Goal: Transaction & Acquisition: Purchase product/service

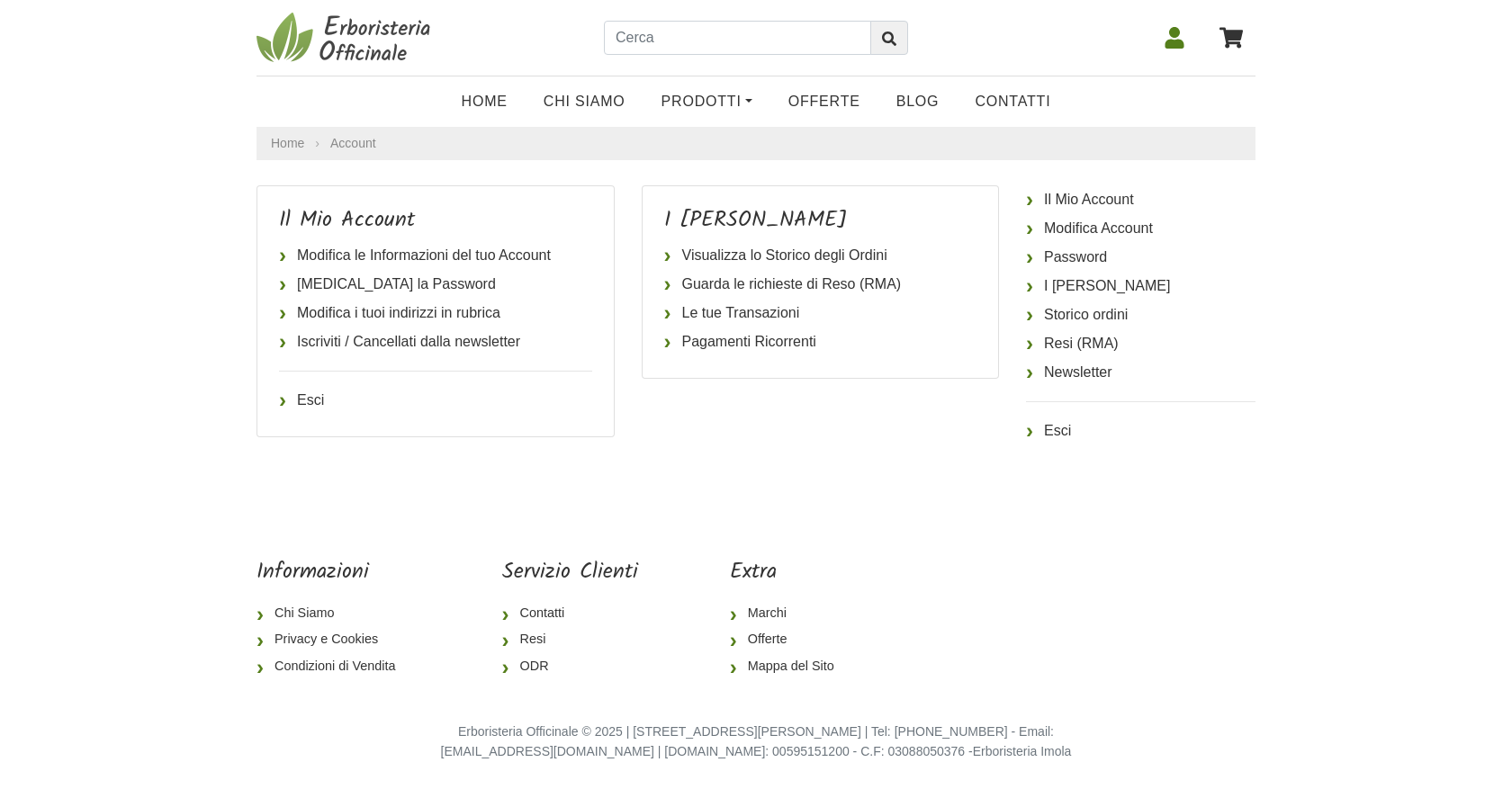
click at [1170, 38] on icon at bounding box center [1175, 38] width 22 height 22
click at [846, 254] on link "Visualizza lo Storico degli Ordini" at bounding box center [820, 256] width 313 height 29
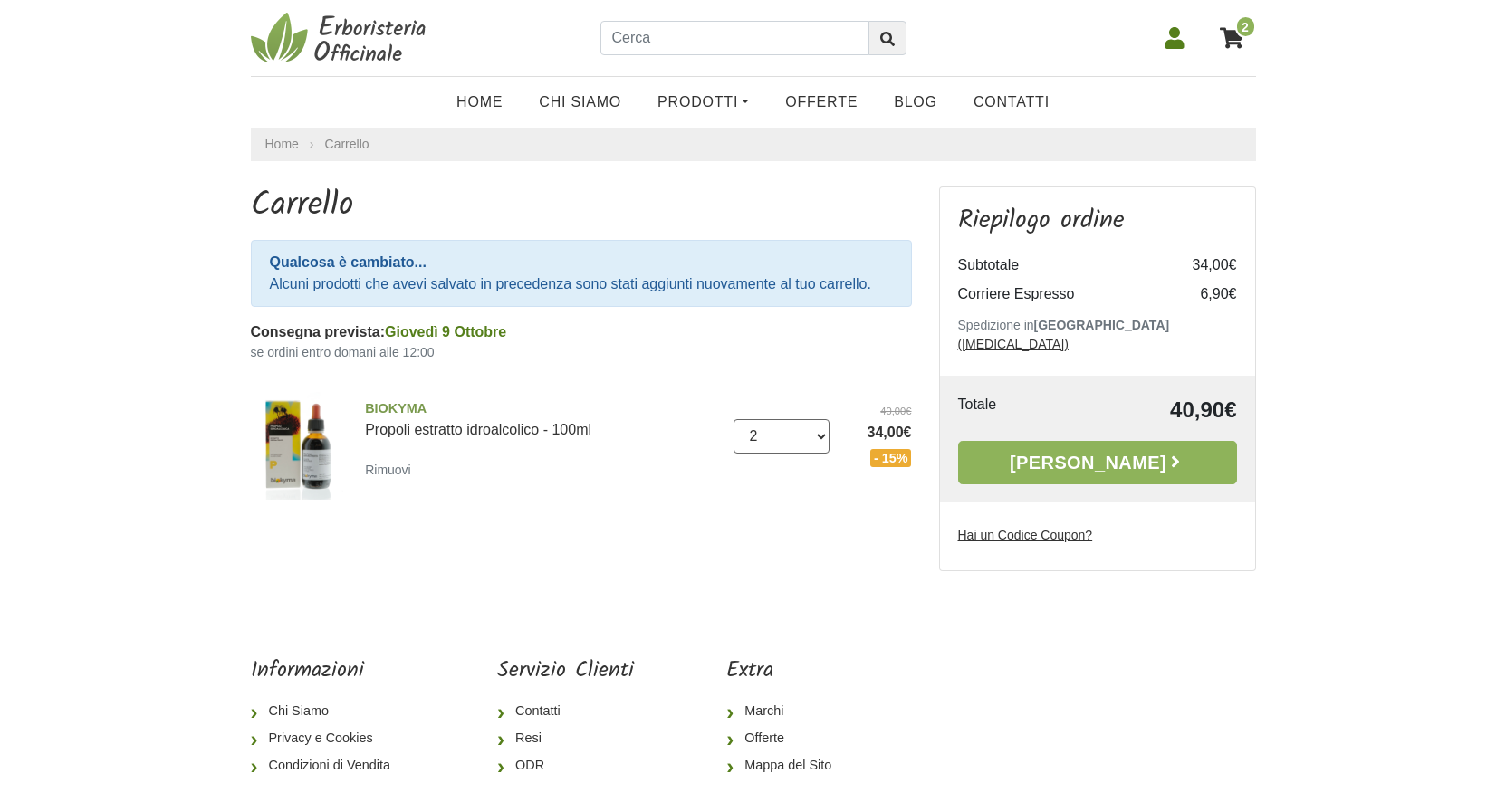
click at [734, 420] on select "0 ([GEOGRAPHIC_DATA]) 1 2 3 4 5 6 7 8 9 10 11 12 13 14 15 16 17 18 19 20 21" at bounding box center [782, 437] width 96 height 34
select select "1"
click option "1" at bounding box center [0, 0] width 0 height 0
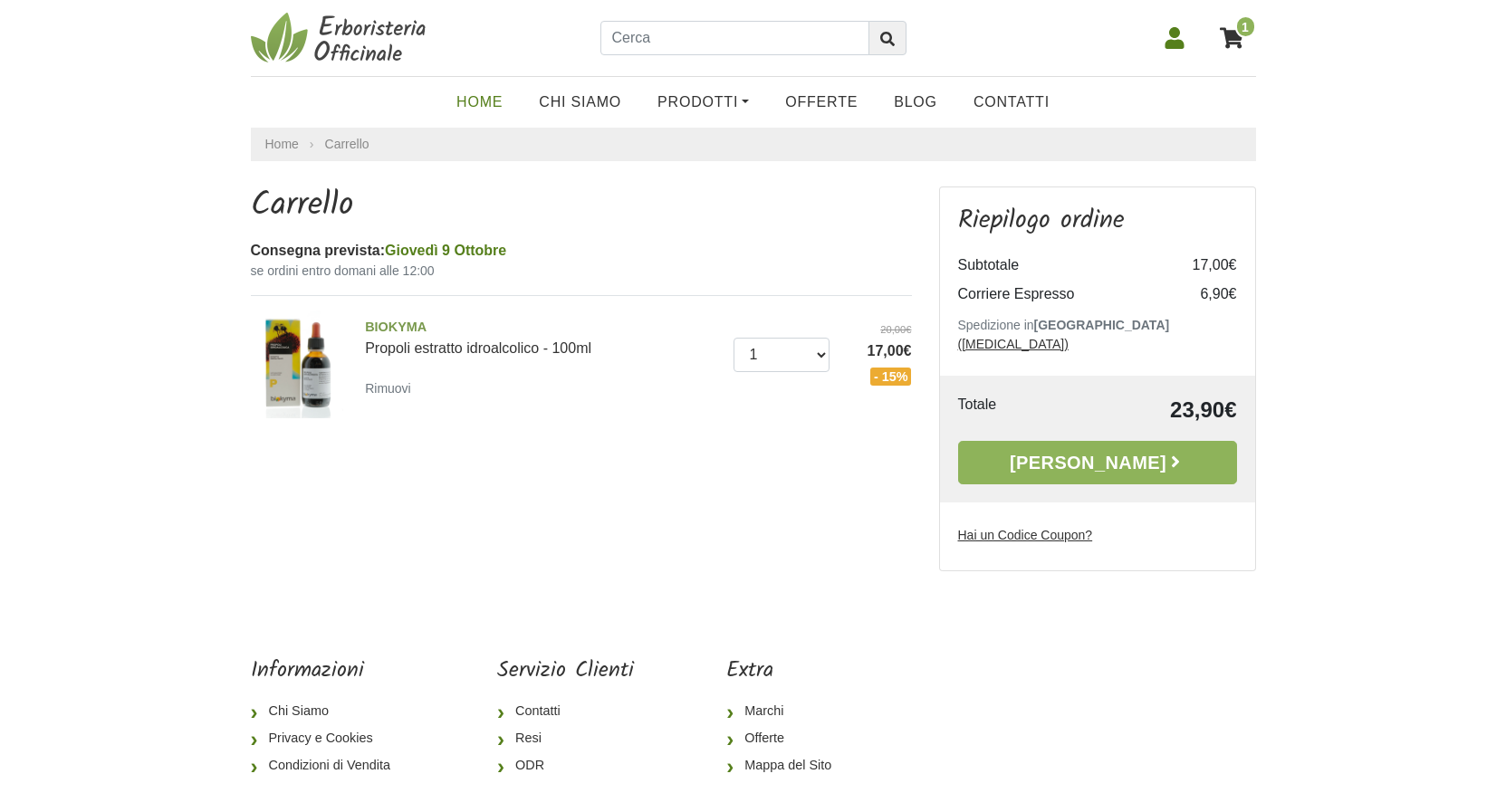
click at [496, 98] on link "Home" at bounding box center [479, 102] width 82 height 36
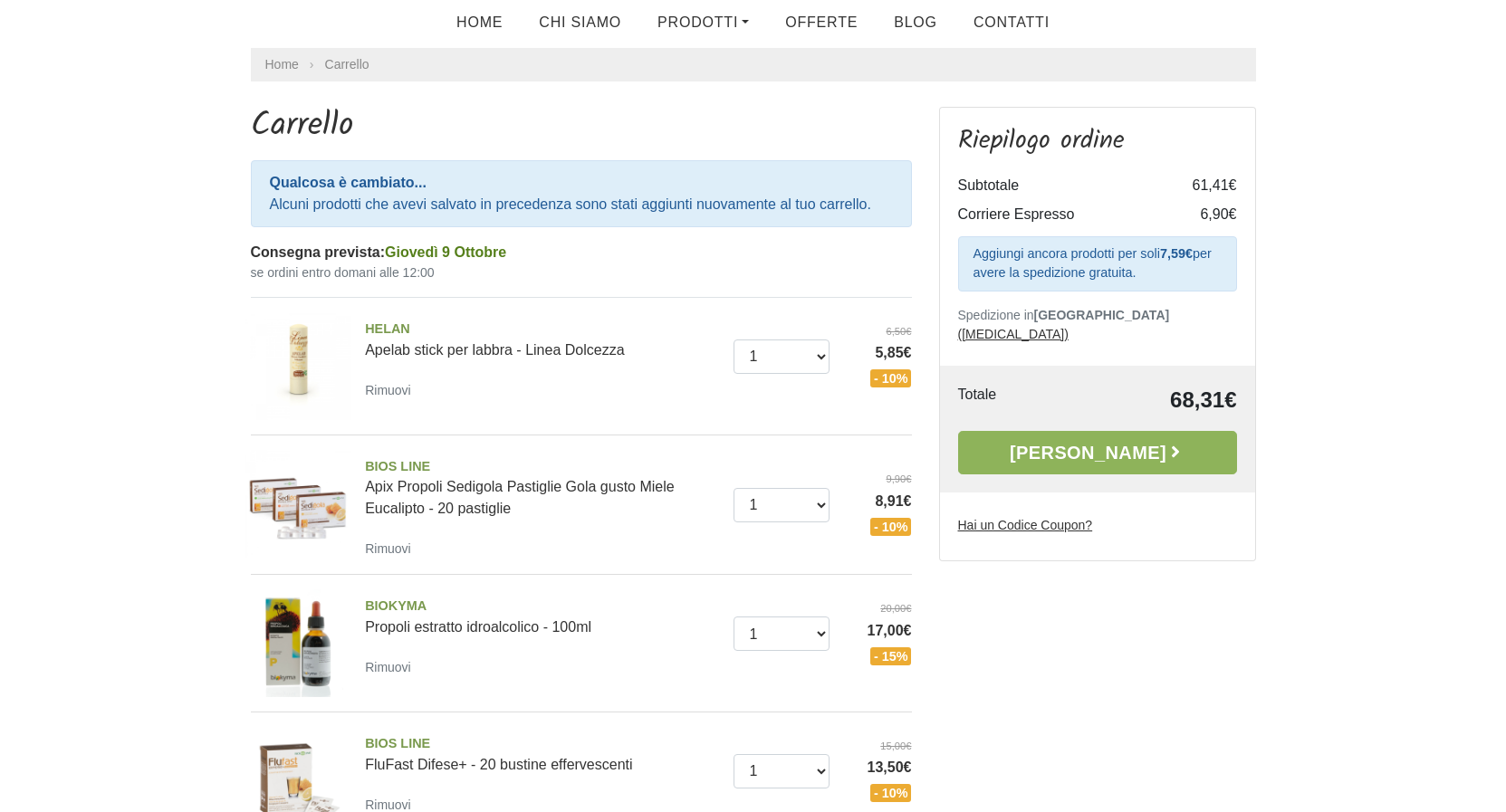
scroll to position [93, 0]
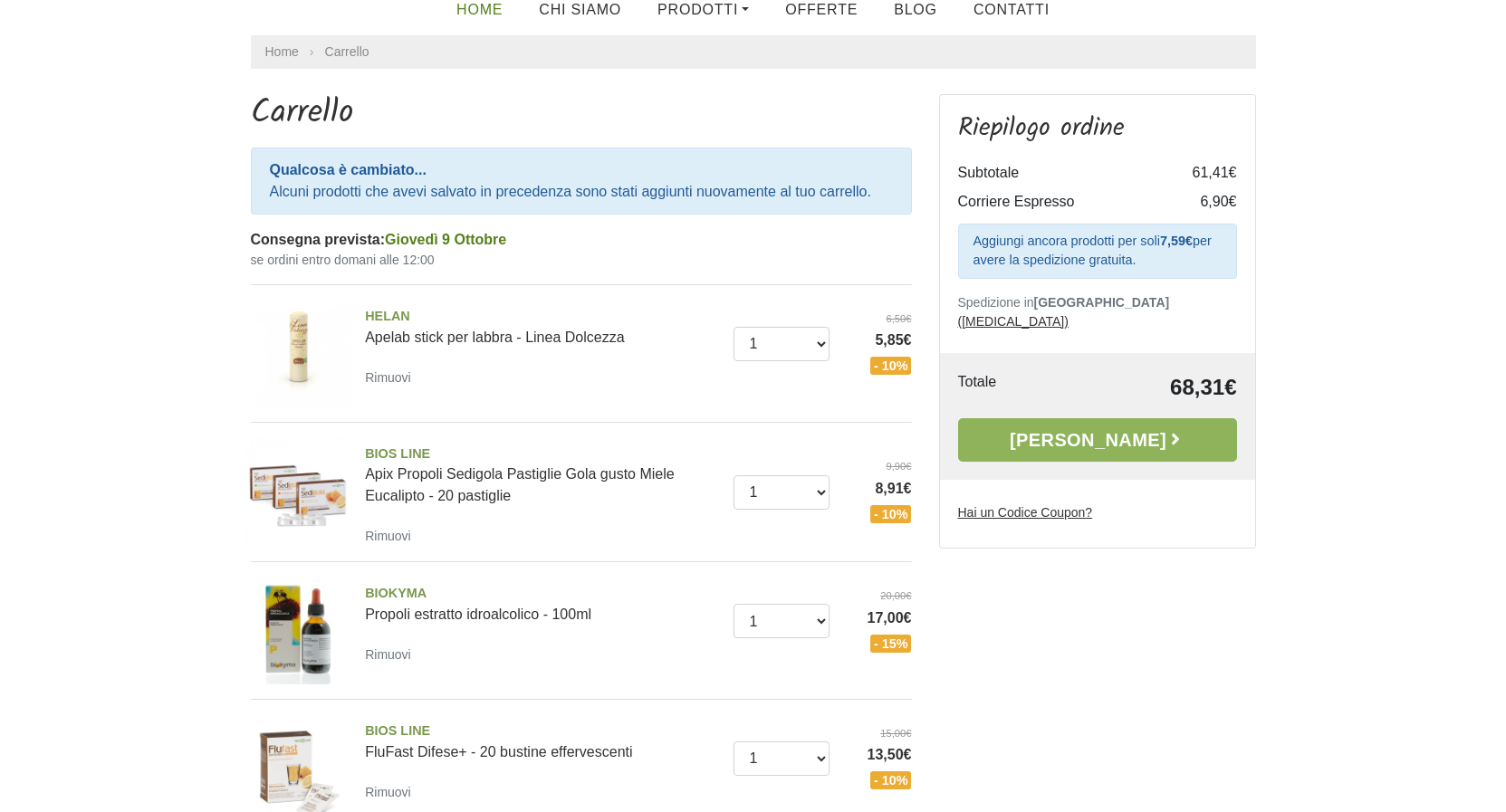
click at [504, 15] on link "Home" at bounding box center [479, 9] width 82 height 36
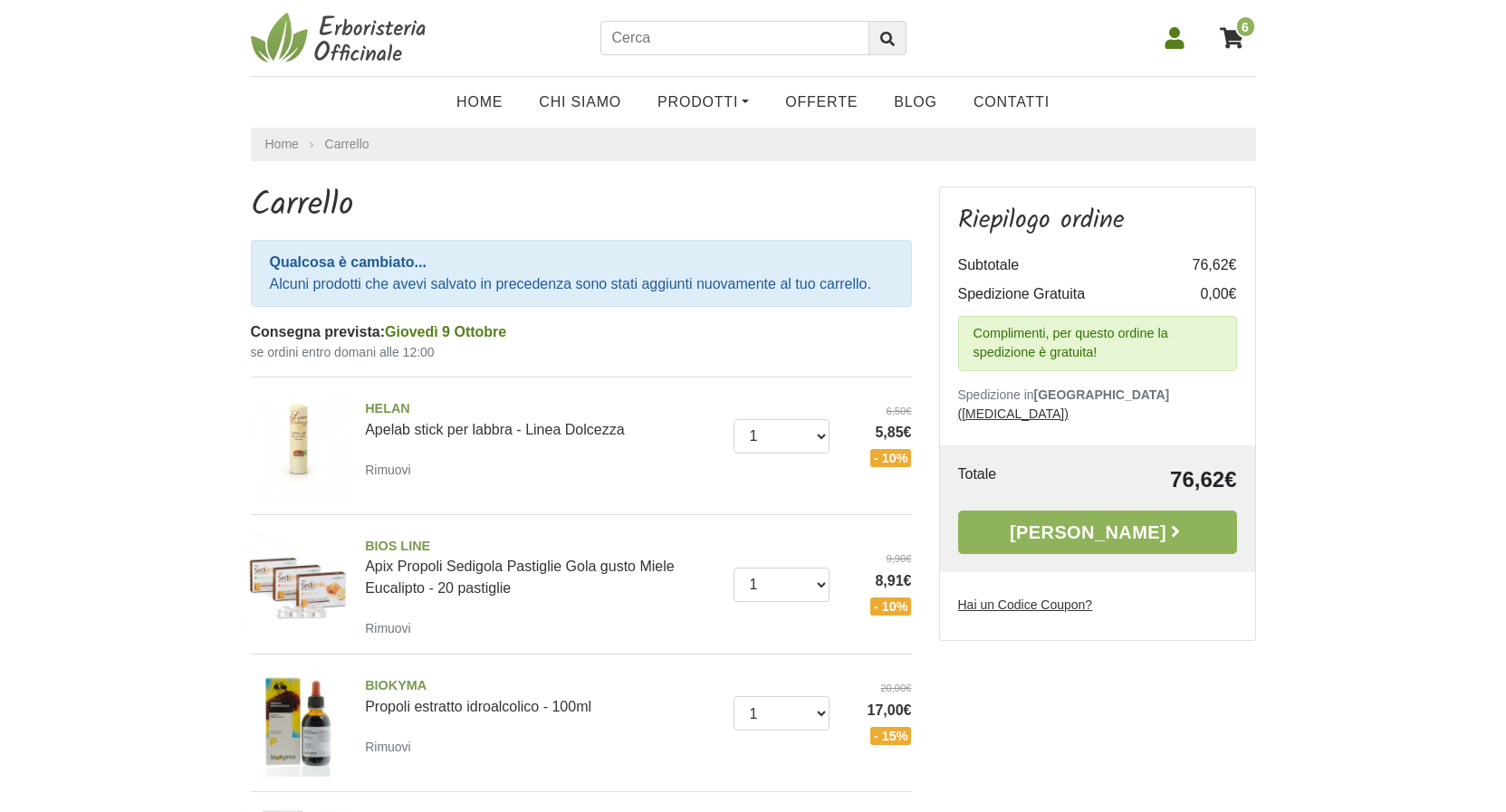
click at [1123, 511] on link "Alla Cassa" at bounding box center [1098, 532] width 279 height 43
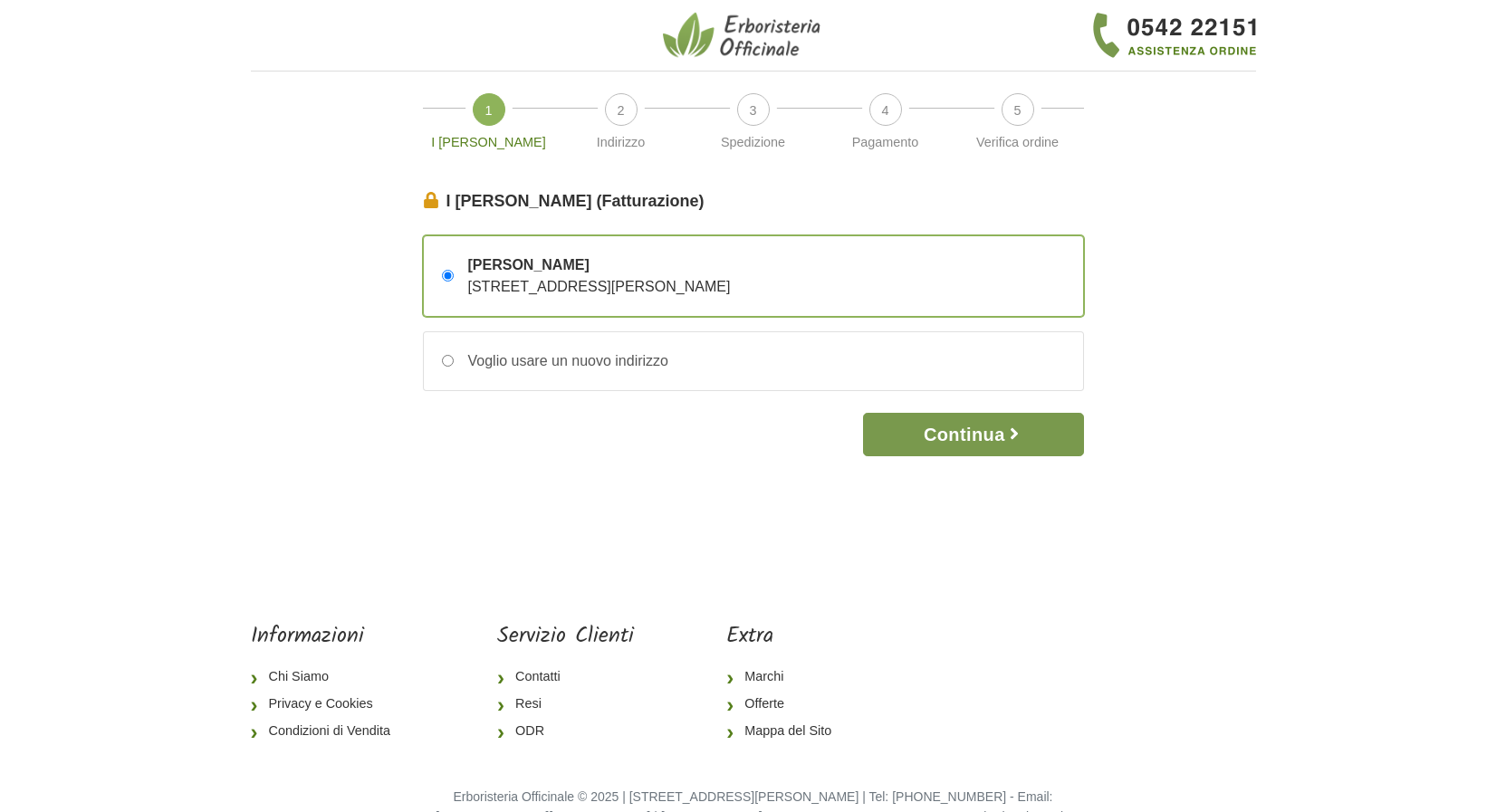
click at [990, 436] on button "Continua" at bounding box center [973, 435] width 220 height 43
click at [1008, 433] on button "Continua" at bounding box center [973, 435] width 220 height 43
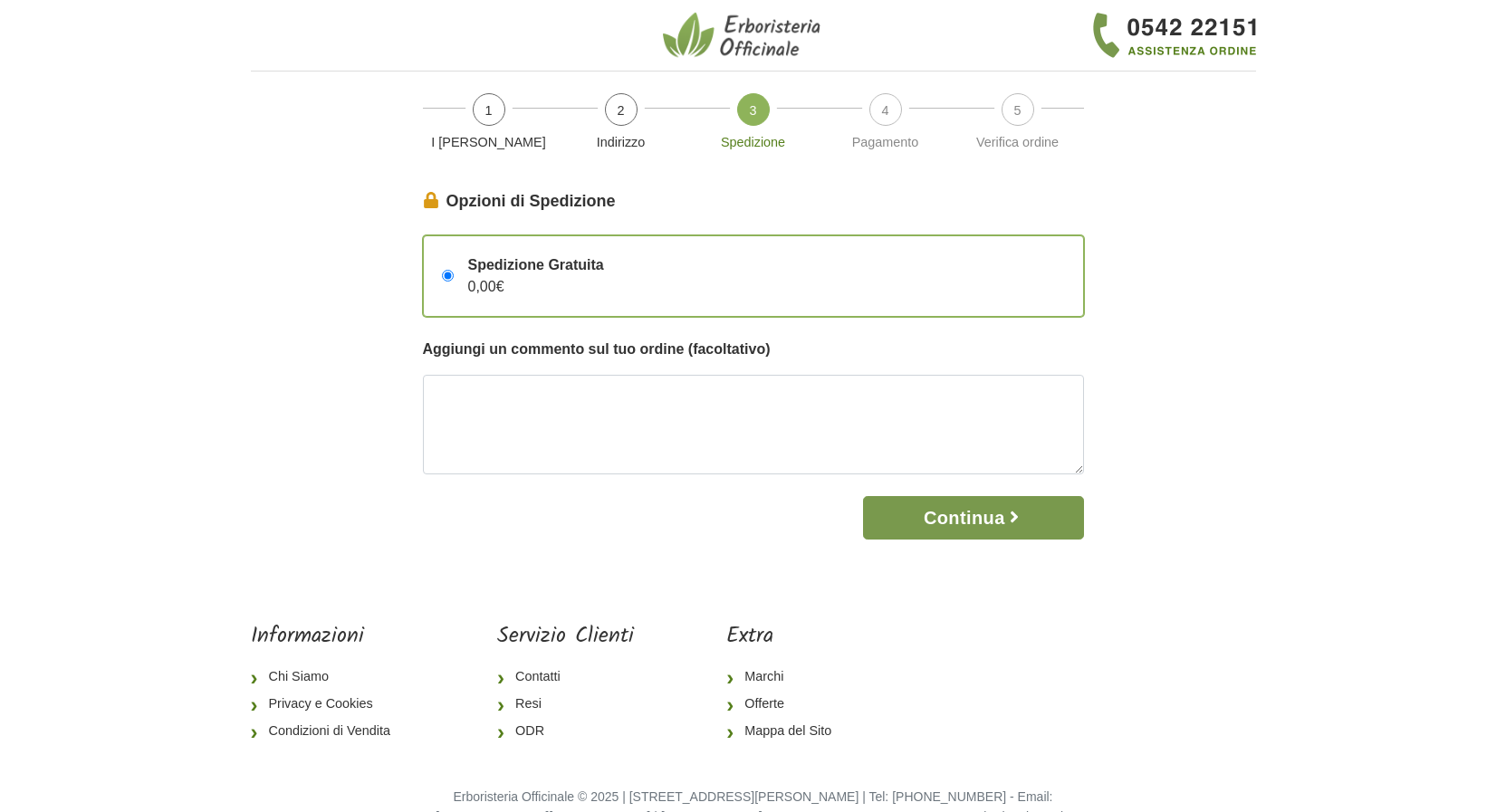
click at [1000, 517] on button "Continua" at bounding box center [973, 518] width 220 height 43
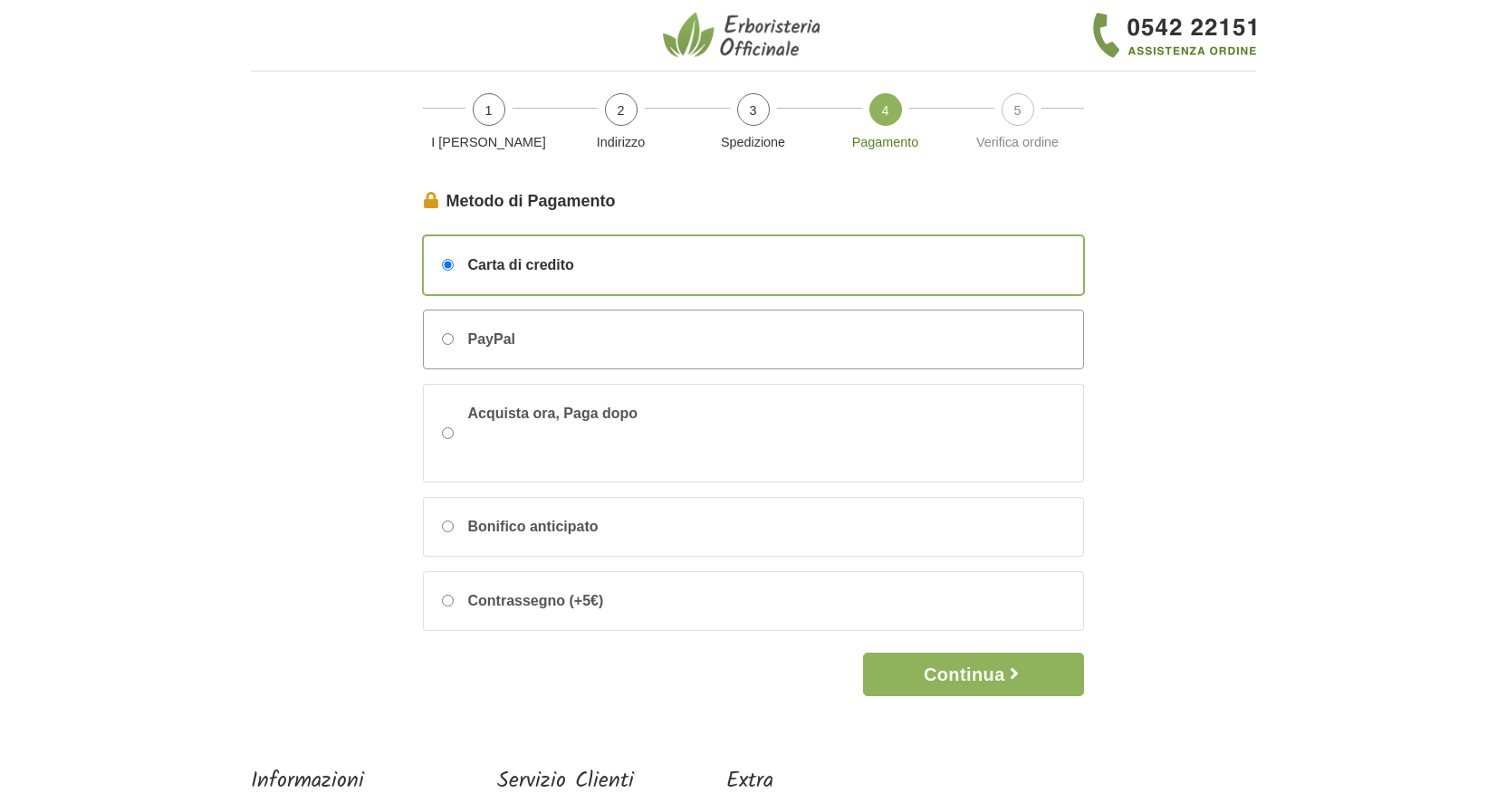
click at [476, 332] on span "PayPal" at bounding box center [492, 339] width 47 height 22
click at [454, 334] on input "PayPal" at bounding box center [447, 339] width 11 height 11
radio input "true"
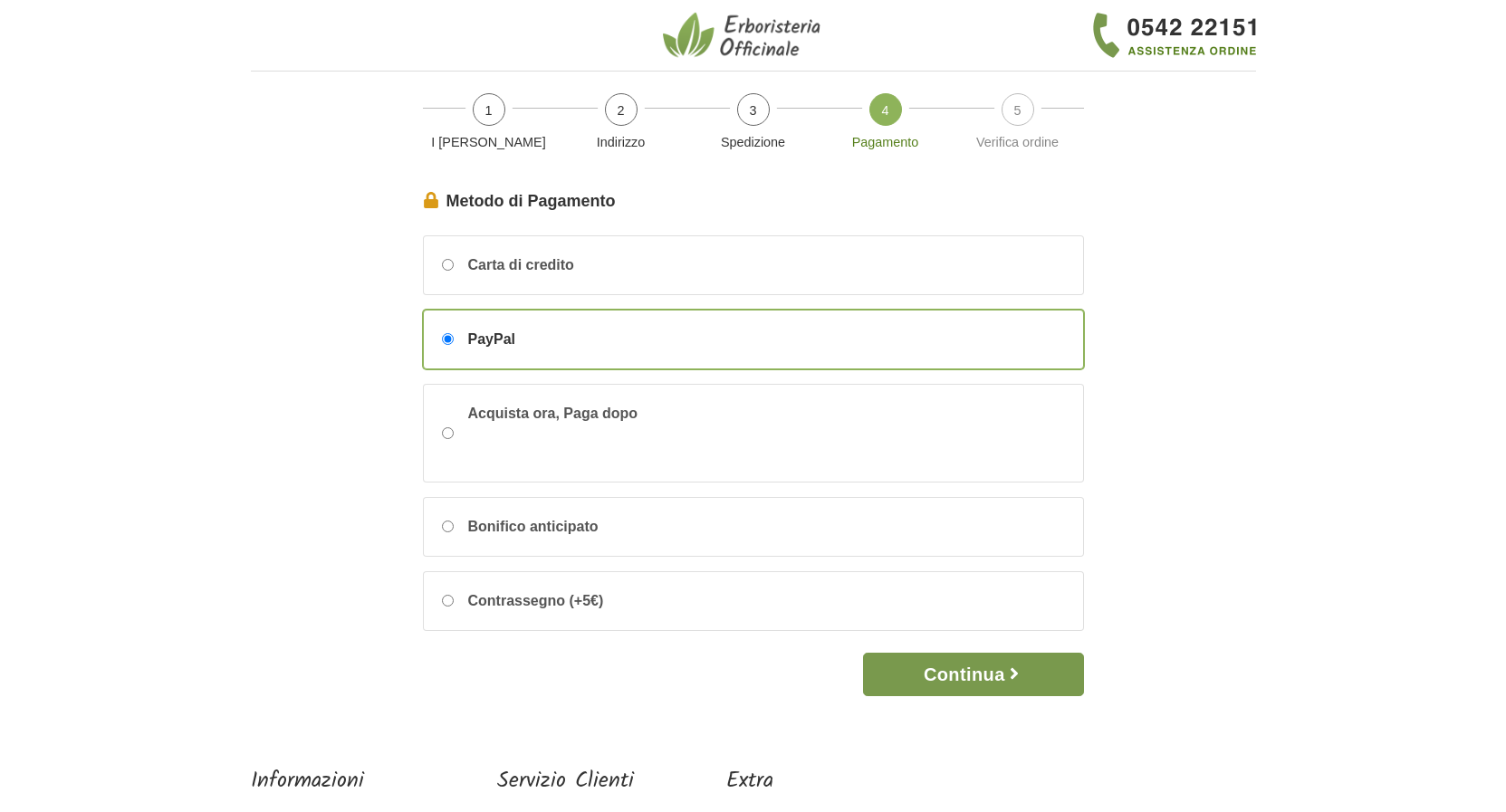
click at [1014, 672] on icon "button" at bounding box center [1013, 673] width 18 height 18
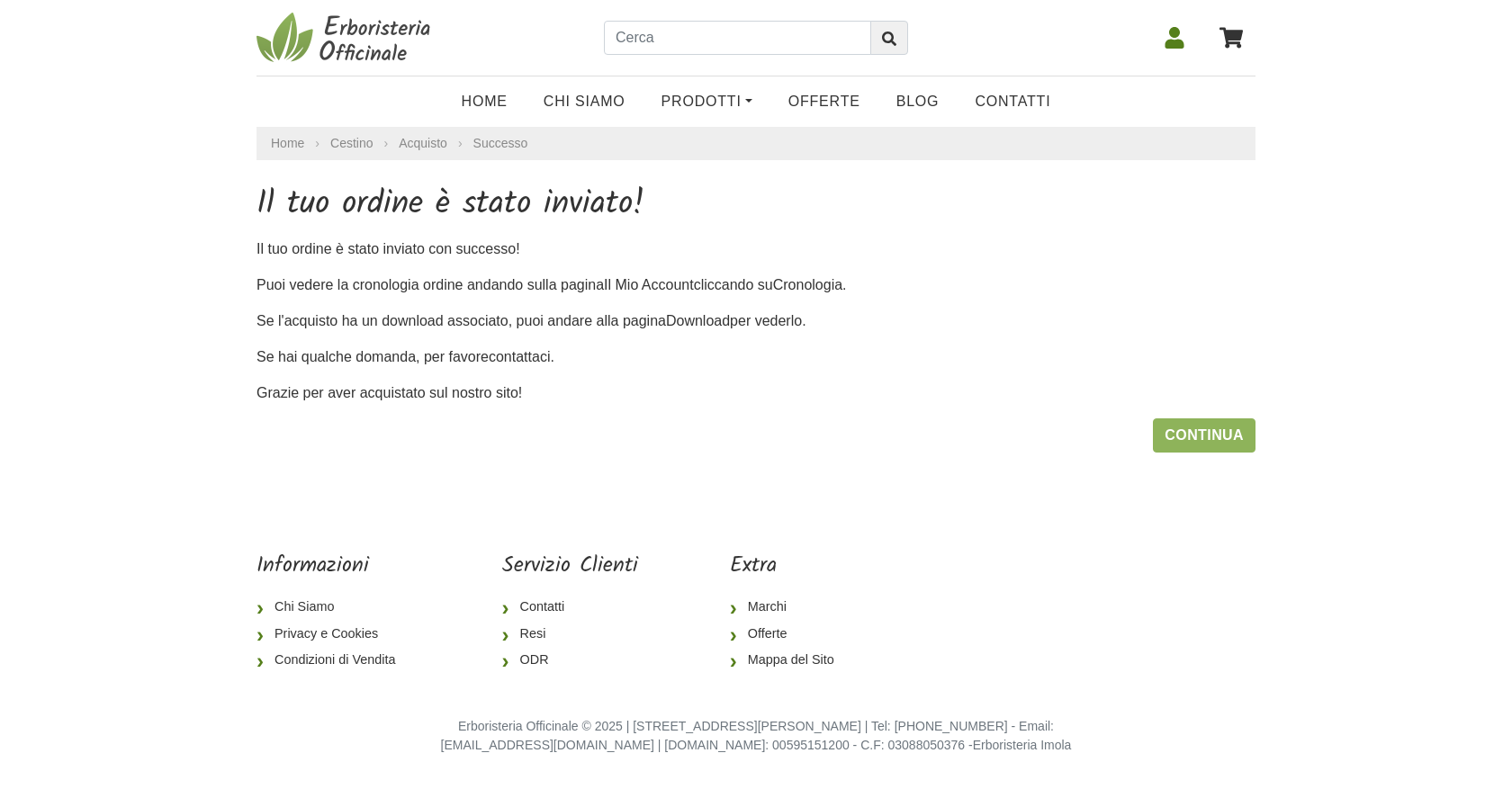
click at [1179, 43] on icon at bounding box center [1176, 38] width 19 height 22
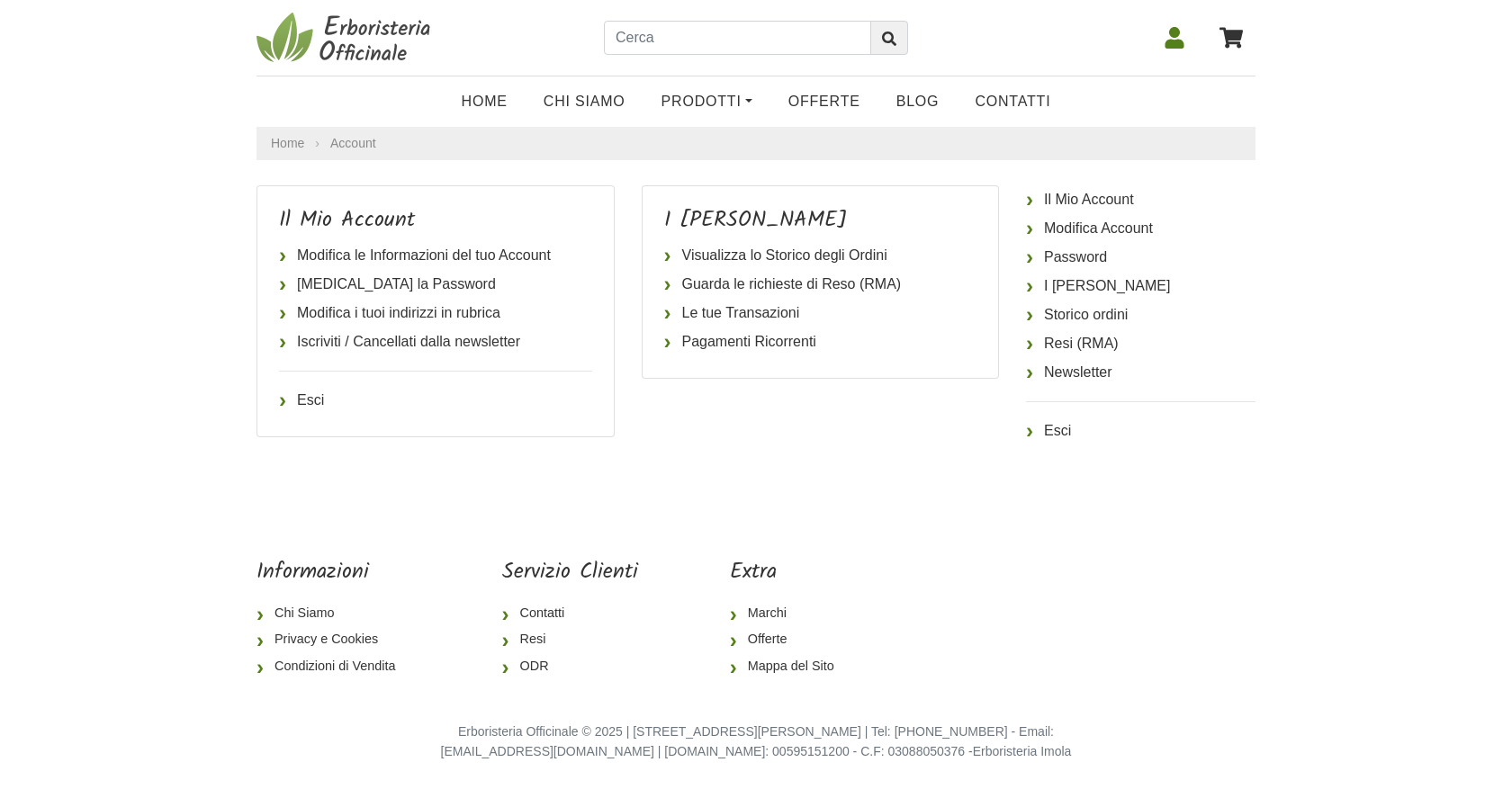
click at [1056, 439] on link "Esci" at bounding box center [1141, 431] width 229 height 29
